Goal: Navigation & Orientation: Go to known website

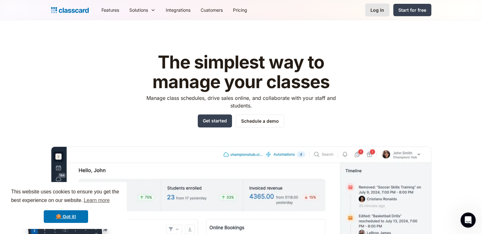
click at [376, 3] on link "Log in" at bounding box center [377, 9] width 24 height 13
click at [375, 10] on div "Log in" at bounding box center [377, 10] width 14 height 7
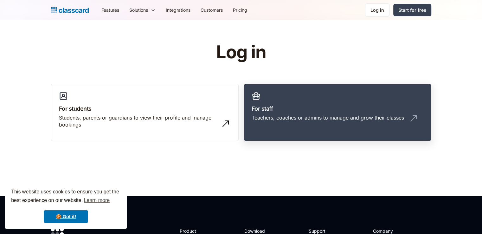
click at [309, 124] on div "Teachers, coaches or admins to manage and grow their classes" at bounding box center [337, 120] width 172 height 12
